Goal: Task Accomplishment & Management: Manage account settings

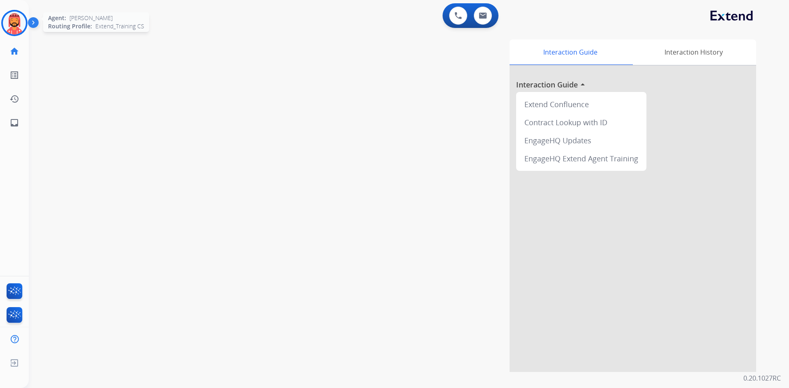
click at [11, 24] on img at bounding box center [14, 23] width 23 height 23
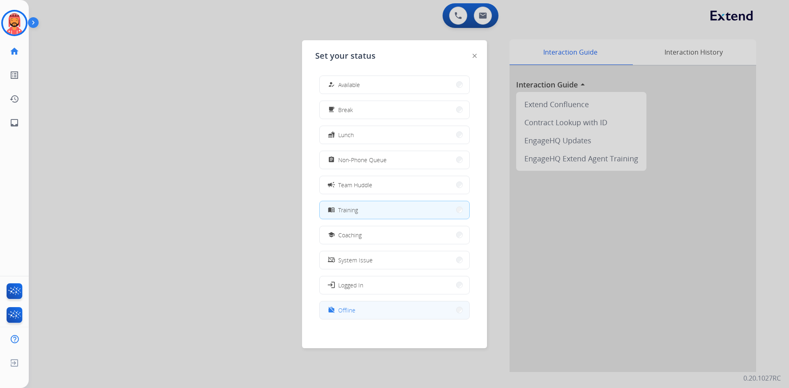
click at [364, 308] on button "work_off Offline" at bounding box center [395, 311] width 150 height 18
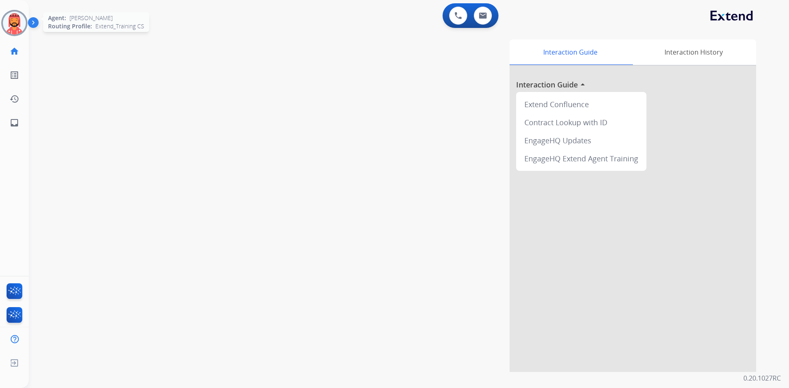
click at [12, 21] on img at bounding box center [14, 23] width 23 height 23
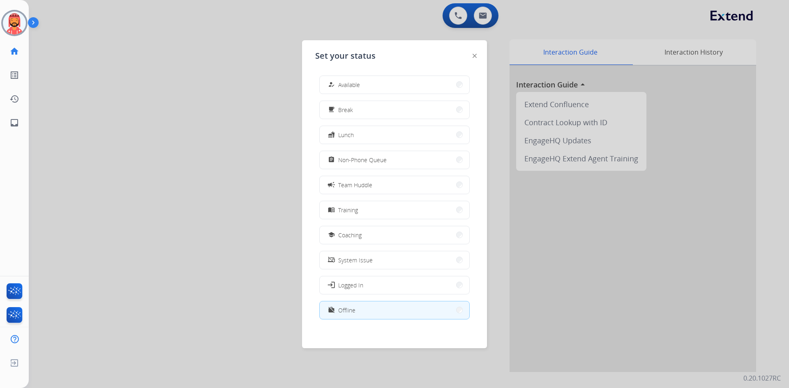
click at [227, 42] on div at bounding box center [394, 194] width 789 height 388
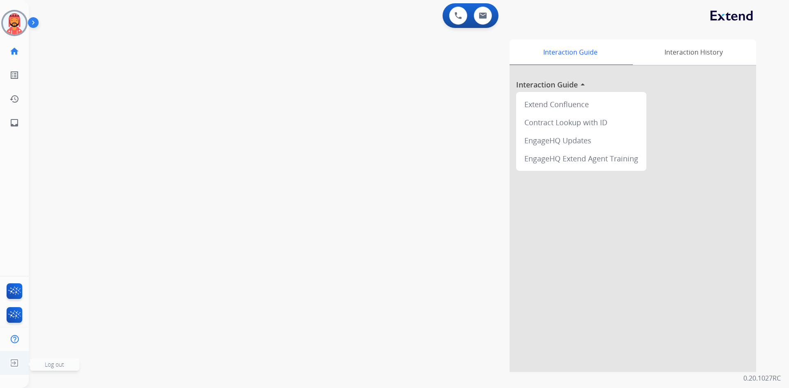
click at [17, 360] on img at bounding box center [14, 364] width 15 height 16
click at [12, 360] on img at bounding box center [14, 364] width 15 height 16
click at [15, 361] on img at bounding box center [14, 364] width 15 height 16
